Goal: Task Accomplishment & Management: Use online tool/utility

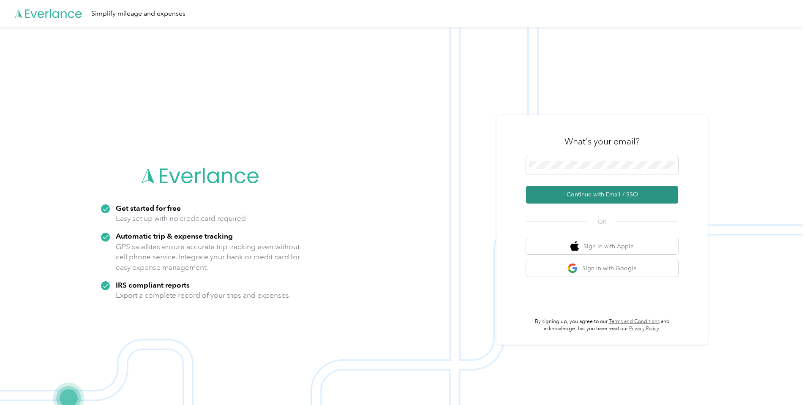
click at [569, 197] on button "Continue with Email / SSO" at bounding box center [602, 195] width 152 height 18
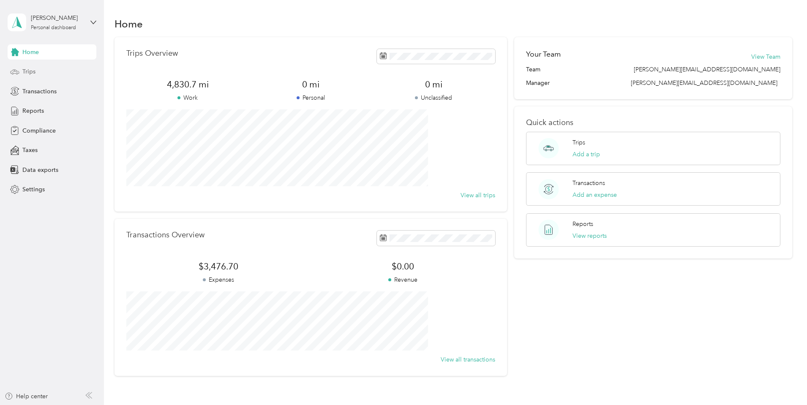
click at [29, 72] on span "Trips" at bounding box center [28, 71] width 13 height 9
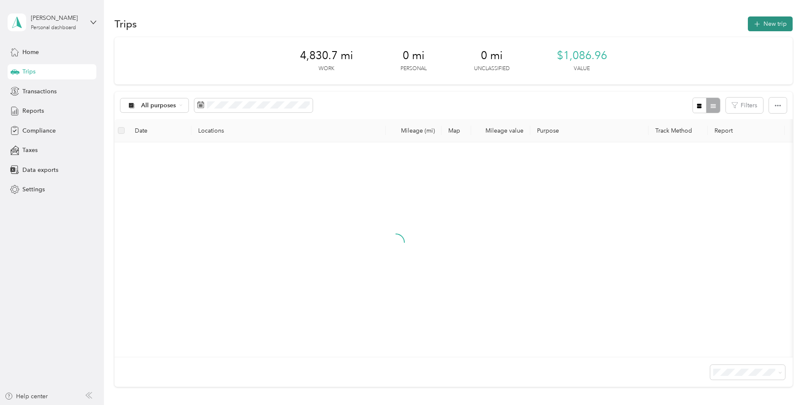
click at [752, 25] on icon "button" at bounding box center [757, 24] width 10 height 10
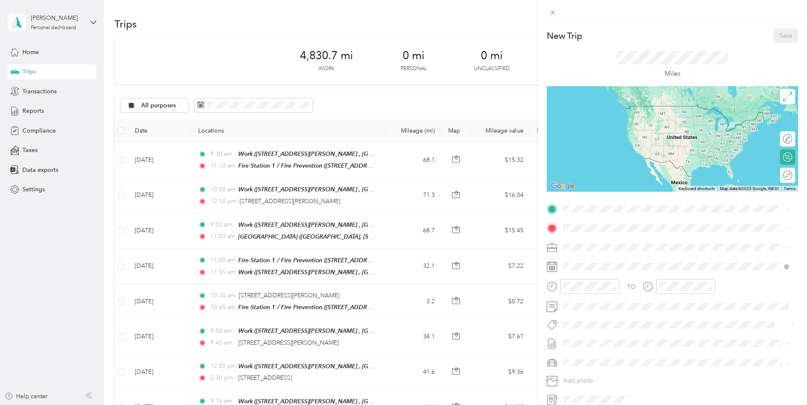
click at [593, 252] on span "[GEOGRAPHIC_DATA][PERSON_NAME], [GEOGRAPHIC_DATA], [GEOGRAPHIC_DATA], [GEOGRAPH…" at bounding box center [674, 261] width 189 height 25
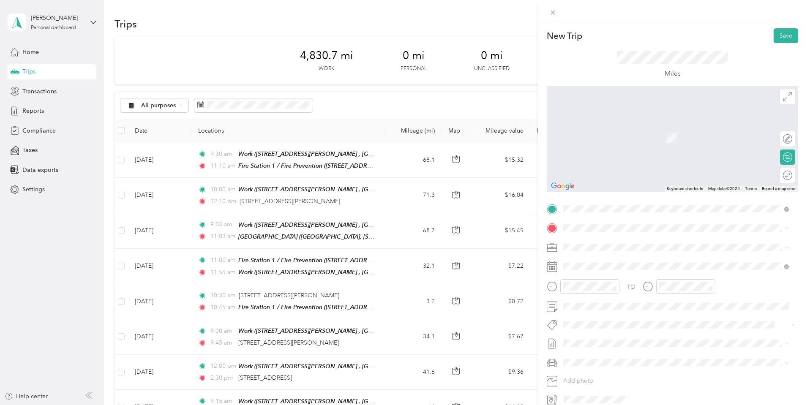
click at [610, 262] on span "[STREET_ADDRESS][US_STATE]" at bounding box center [622, 258] width 85 height 8
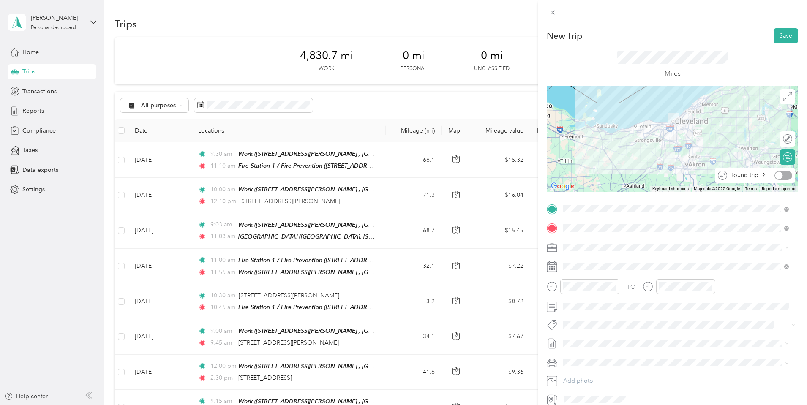
click at [777, 175] on div at bounding box center [780, 176] width 8 height 8
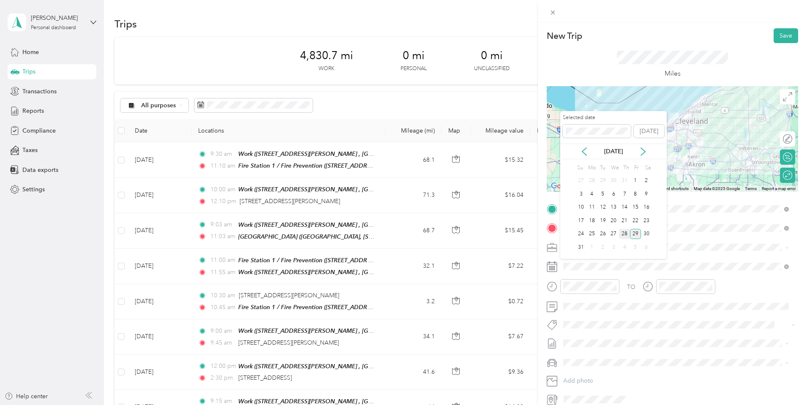
click at [623, 234] on div "28" at bounding box center [624, 234] width 11 height 11
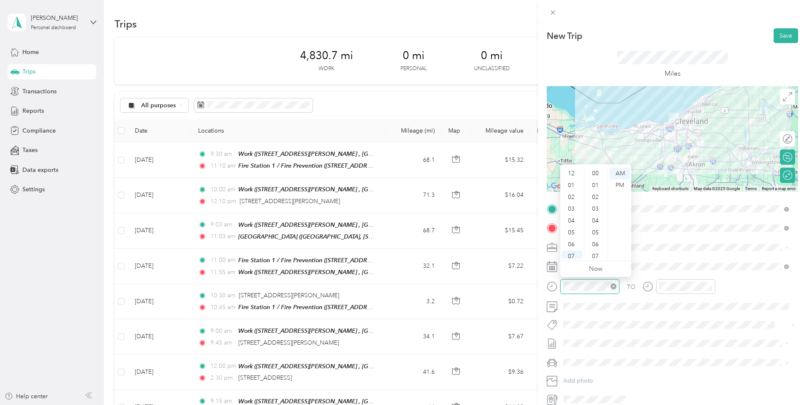
scroll to position [51, 0]
click at [572, 231] on div "09" at bounding box center [572, 230] width 20 height 12
click at [590, 220] on div "30" at bounding box center [596, 221] width 20 height 12
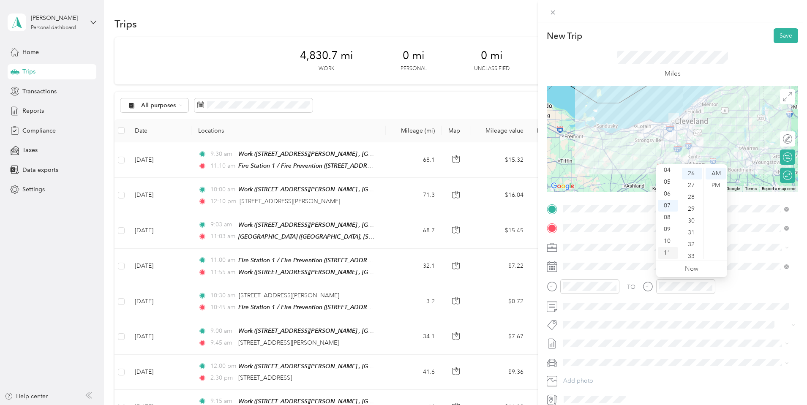
click at [668, 251] on div "11" at bounding box center [668, 253] width 20 height 12
click at [694, 238] on div "10" at bounding box center [692, 238] width 20 height 12
click at [779, 36] on button "Save" at bounding box center [786, 35] width 25 height 15
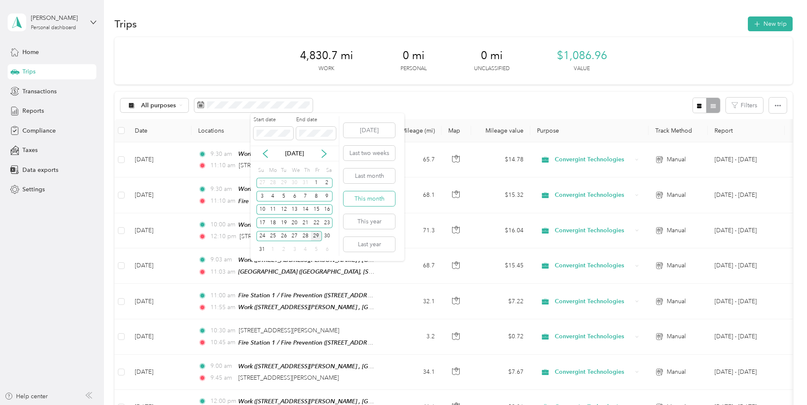
click at [360, 195] on button "This month" at bounding box center [370, 198] width 52 height 15
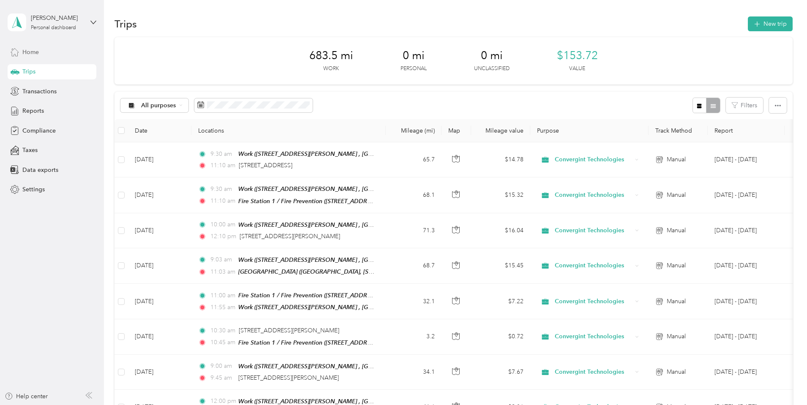
click at [28, 51] on span "Home" at bounding box center [30, 52] width 16 height 9
